Goal: Download file/media

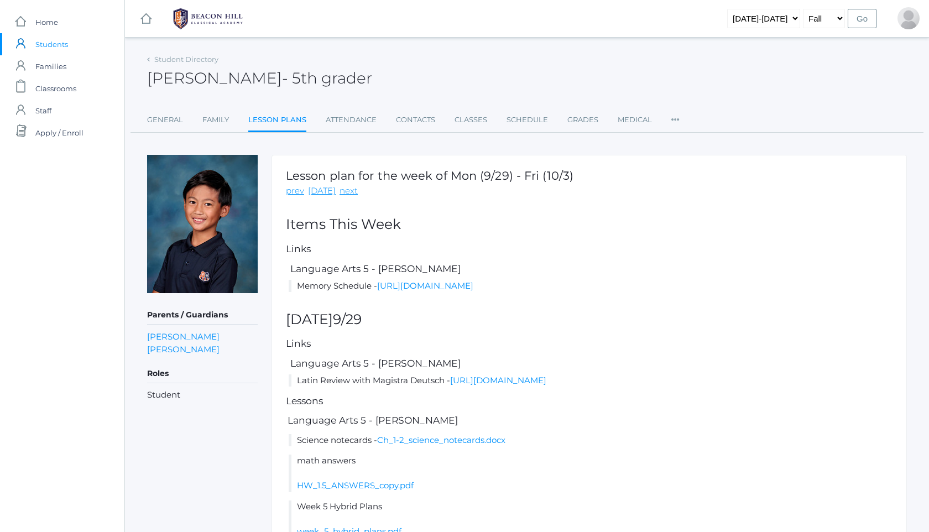
scroll to position [801, 0]
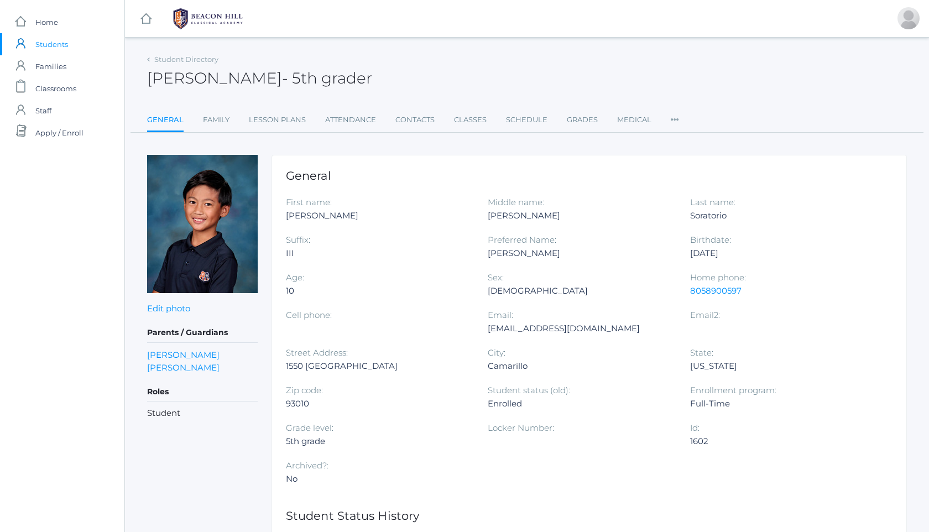
click at [212, 18] on img at bounding box center [207, 19] width 83 height 28
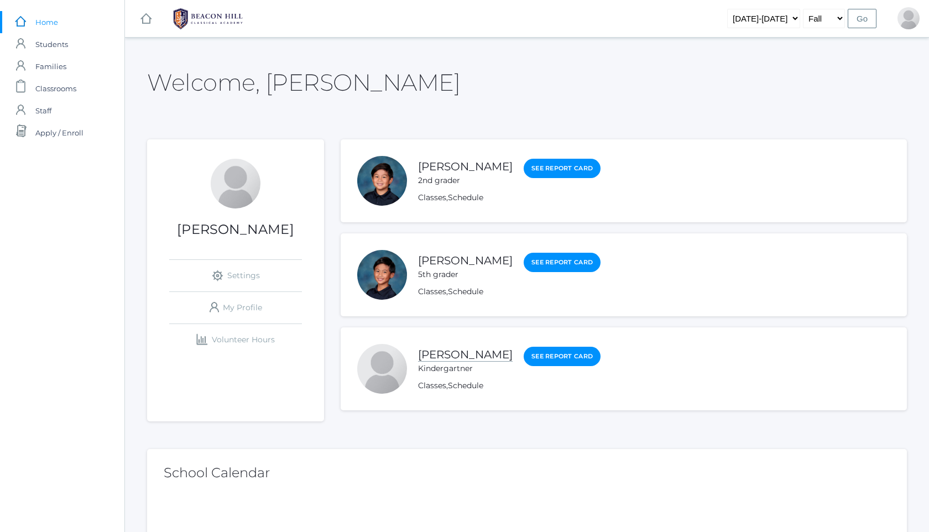
click at [442, 359] on link "[PERSON_NAME]" at bounding box center [465, 355] width 95 height 14
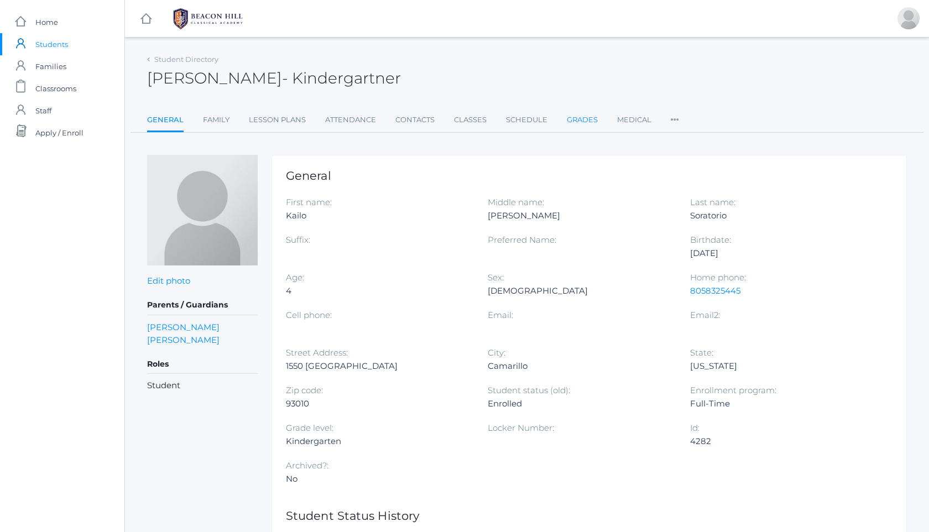
click at [582, 121] on link "Grades" at bounding box center [582, 120] width 31 height 22
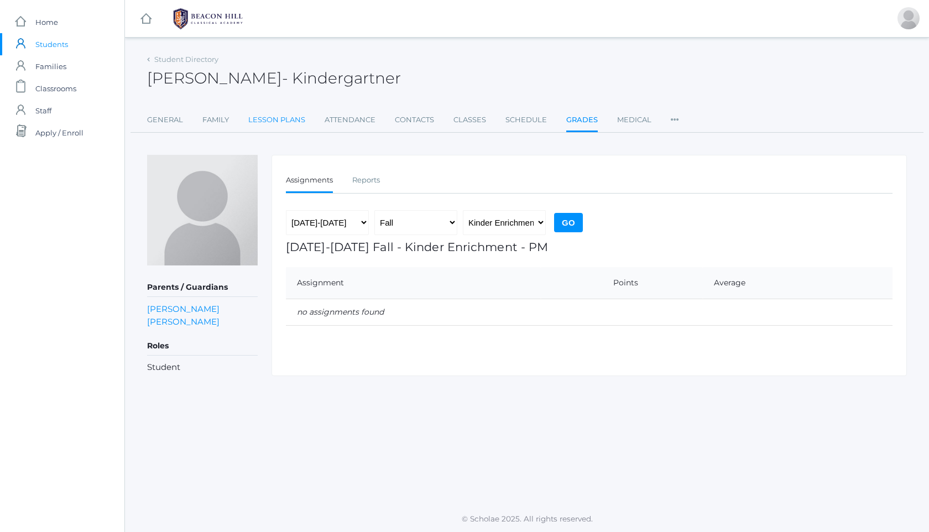
click at [276, 120] on link "Lesson Plans" at bounding box center [276, 120] width 57 height 22
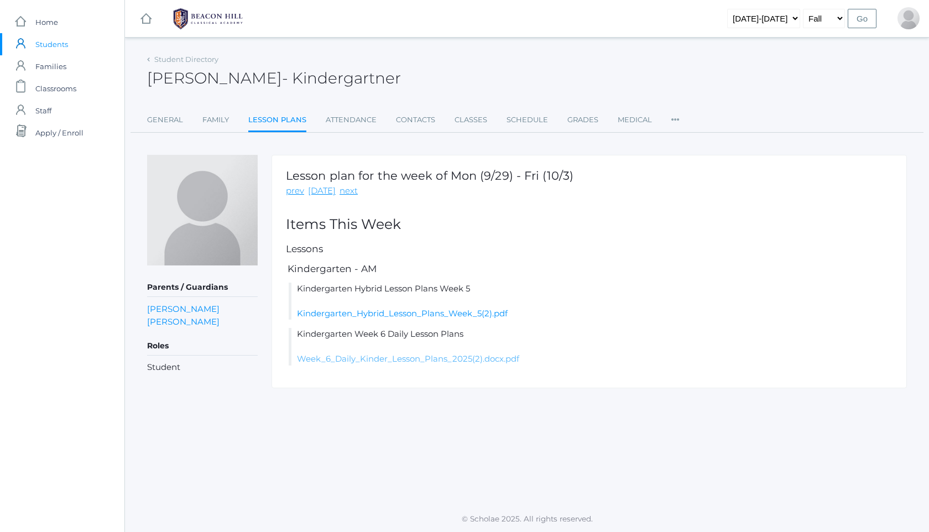
click at [449, 359] on link "Week_6_Daily_Kinder_Lesson_Plans_2025(2).docx.pdf" at bounding box center [408, 358] width 222 height 11
